Goal: Complete application form: Complete application form

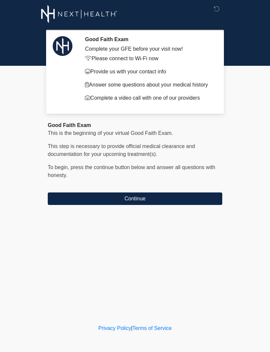
click at [194, 205] on button "Continue" at bounding box center [135, 199] width 174 height 13
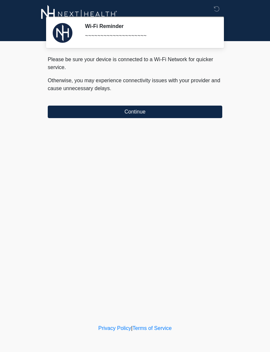
click at [202, 115] on button "Continue" at bounding box center [135, 112] width 174 height 13
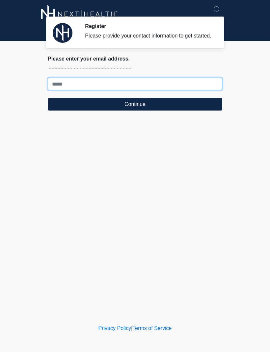
click at [123, 90] on input "Where should we email your treatment plan?" at bounding box center [135, 84] width 174 height 13
type input "**********"
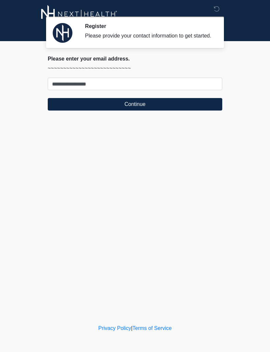
click at [174, 107] on button "Continue" at bounding box center [135, 104] width 174 height 13
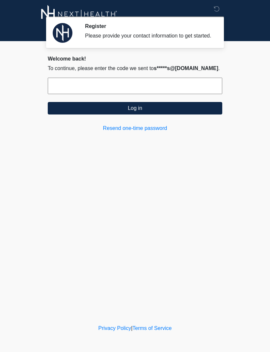
click at [100, 91] on input "text" at bounding box center [135, 86] width 174 height 16
type input "******"
click at [168, 115] on button "Log in" at bounding box center [135, 108] width 174 height 13
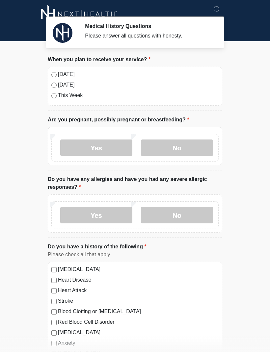
click at [59, 74] on label "[DATE]" at bounding box center [138, 74] width 161 height 8
click at [183, 148] on label "No" at bounding box center [177, 148] width 72 height 16
click at [187, 213] on label "No" at bounding box center [177, 215] width 72 height 16
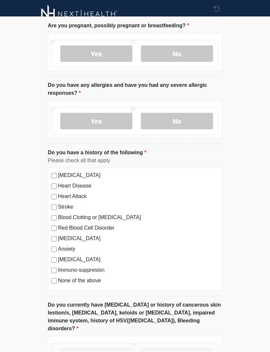
scroll to position [94, 0]
click at [99, 281] on label "None of the above" at bounding box center [138, 281] width 161 height 8
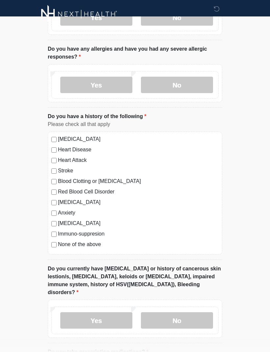
scroll to position [148, 0]
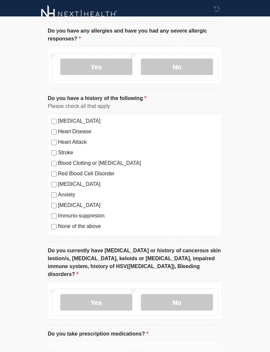
click at [202, 296] on label "No" at bounding box center [177, 302] width 72 height 16
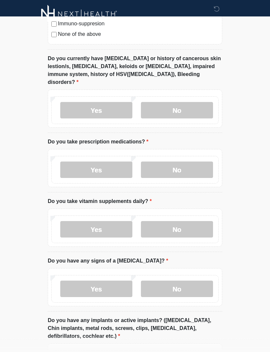
scroll to position [343, 0]
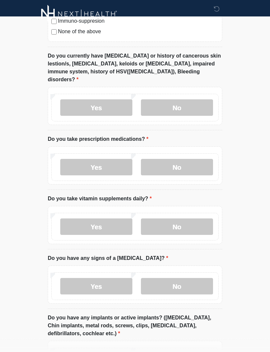
click at [112, 159] on label "Yes" at bounding box center [96, 167] width 72 height 16
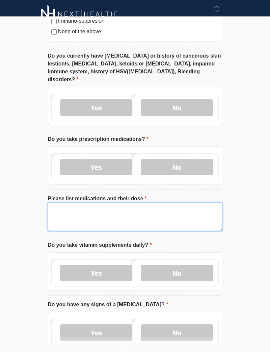
click at [151, 209] on textarea "Please list medications and their dose" at bounding box center [135, 217] width 174 height 28
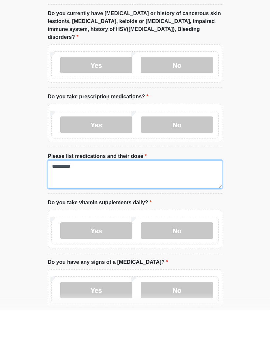
type textarea "*********"
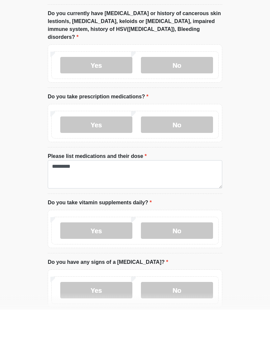
click at [114, 265] on label "Yes" at bounding box center [96, 273] width 72 height 16
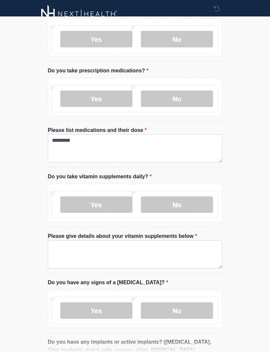
scroll to position [412, 0]
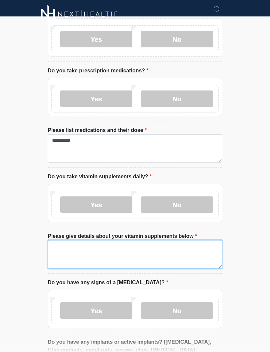
click at [206, 242] on textarea "Please give details about your vitamin supplements below" at bounding box center [135, 254] width 174 height 28
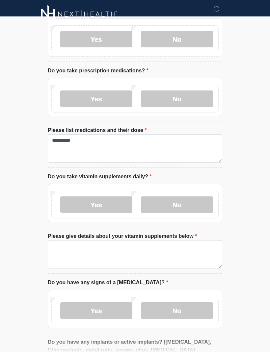
click at [200, 197] on label "No" at bounding box center [177, 205] width 72 height 16
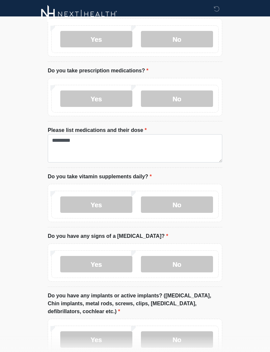
click at [175, 256] on label "No" at bounding box center [177, 264] width 72 height 16
click at [201, 334] on label "No" at bounding box center [177, 340] width 72 height 16
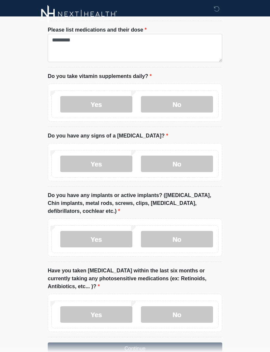
scroll to position [520, 0]
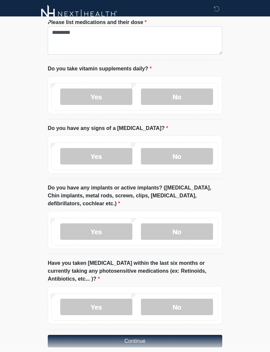
click at [206, 299] on label "No" at bounding box center [177, 307] width 72 height 16
click at [212, 335] on button "Continue" at bounding box center [135, 341] width 174 height 13
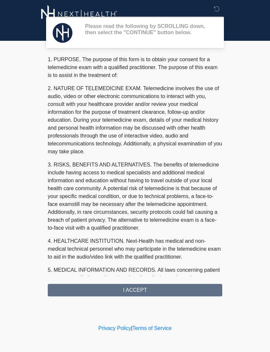
scroll to position [0, 0]
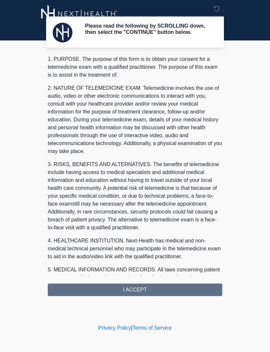
click at [168, 291] on div "1. PURPOSE. The purpose of this form is to obtain your consent for a telemedici…" at bounding box center [135, 176] width 174 height 241
click at [206, 295] on div "1. PURPOSE. The purpose of this form is to obtain your consent for a telemedici…" at bounding box center [135, 176] width 174 height 241
click at [136, 297] on div "1. PURPOSE. The purpose of this form is to obtain your consent for a telemedici…" at bounding box center [135, 176] width 174 height 241
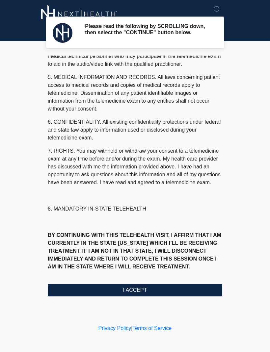
scroll to position [209, 0]
click at [160, 293] on button "I ACCEPT" at bounding box center [135, 290] width 174 height 13
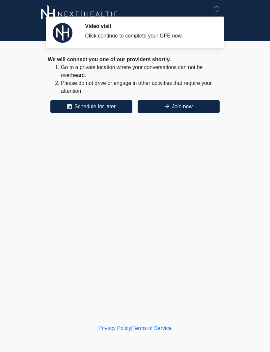
click at [195, 108] on button "Join now" at bounding box center [179, 106] width 82 height 13
